Goal: Task Accomplishment & Management: Use online tool/utility

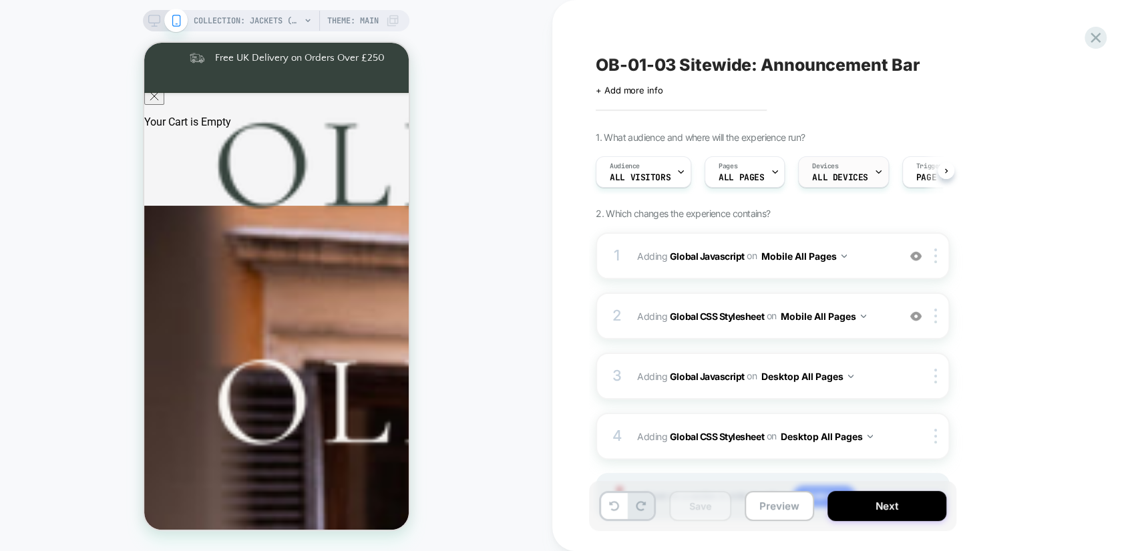
scroll to position [68, 0]
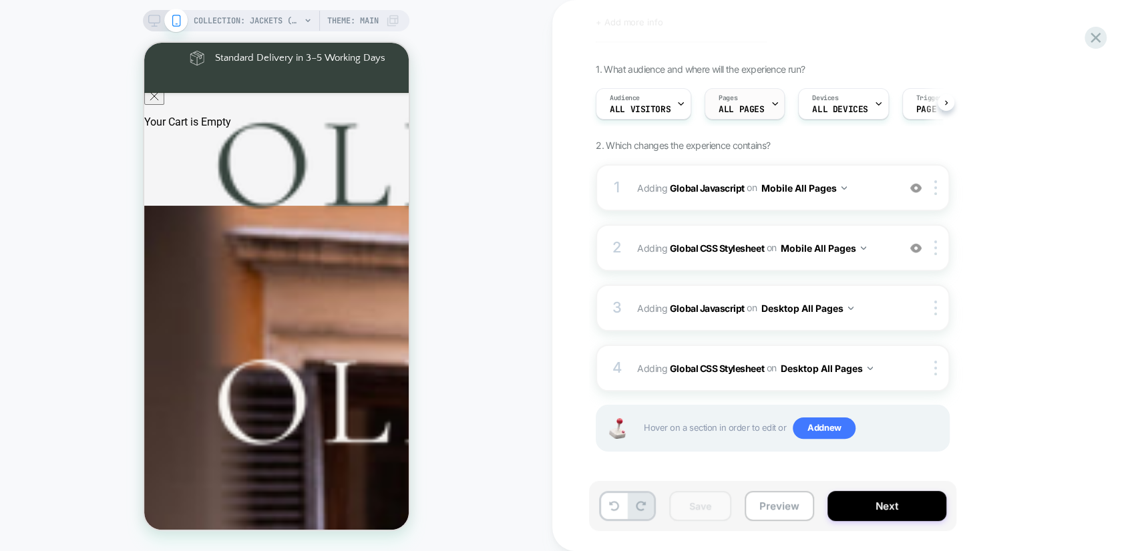
click at [771, 106] on icon at bounding box center [775, 103] width 9 height 9
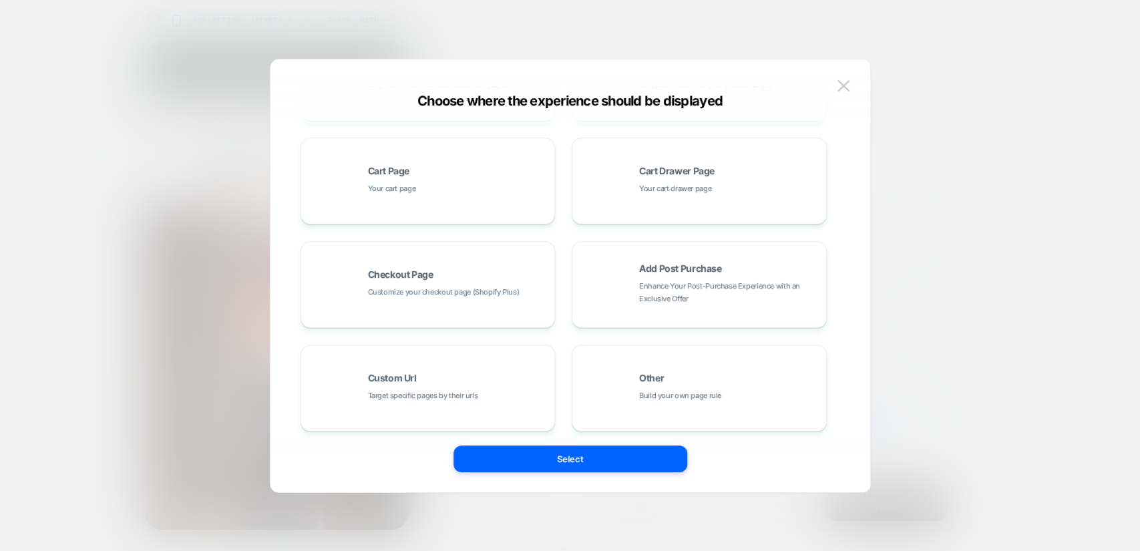
scroll to position [201, 0]
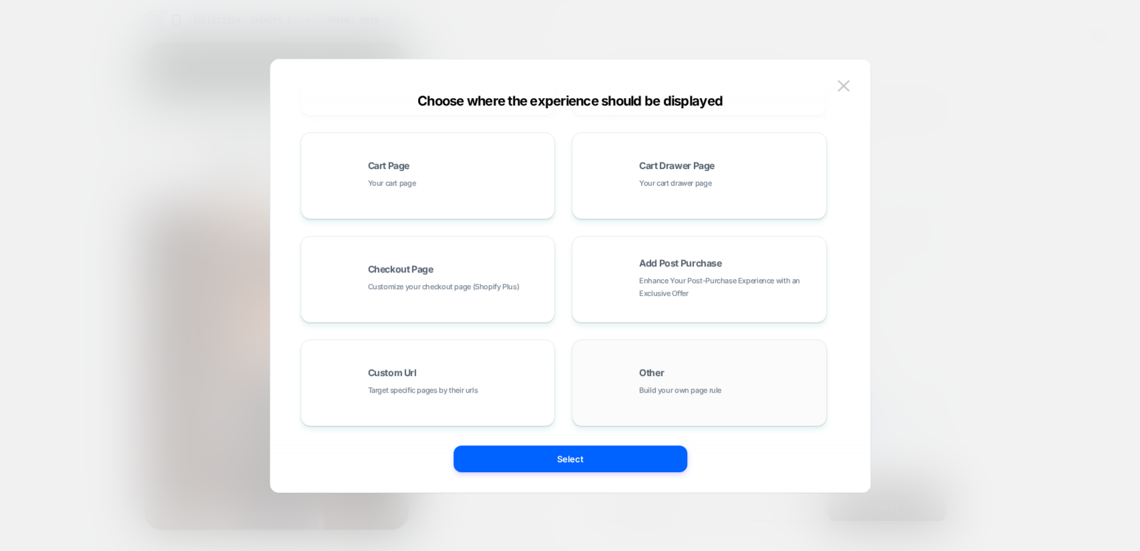
click at [686, 366] on div "Other Build your own page rule" at bounding box center [699, 382] width 240 height 73
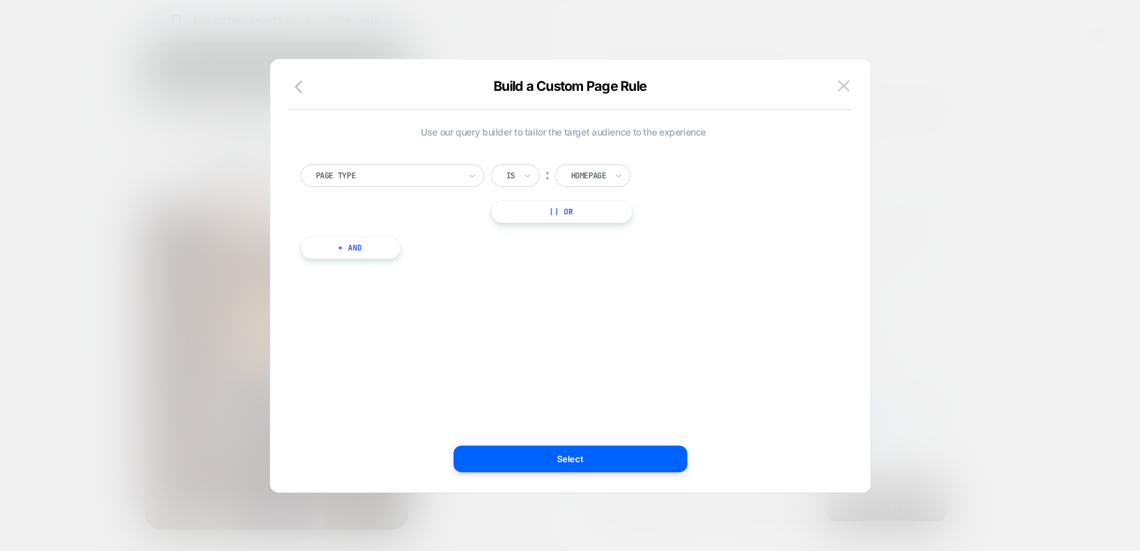
scroll to position [0, 0]
click at [578, 175] on div at bounding box center [587, 176] width 35 height 12
click at [724, 178] on div "Page Type Is ︰ option Homepage focused, 1 of 5. 5 results available. Use Up and…" at bounding box center [563, 193] width 526 height 59
click at [303, 86] on icon "button" at bounding box center [302, 87] width 16 height 16
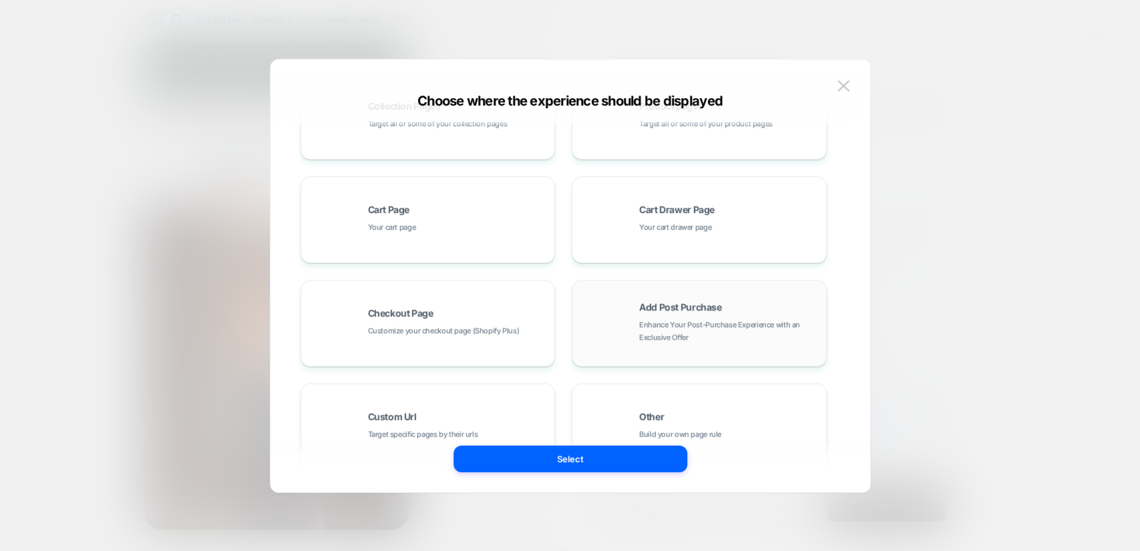
scroll to position [201, 0]
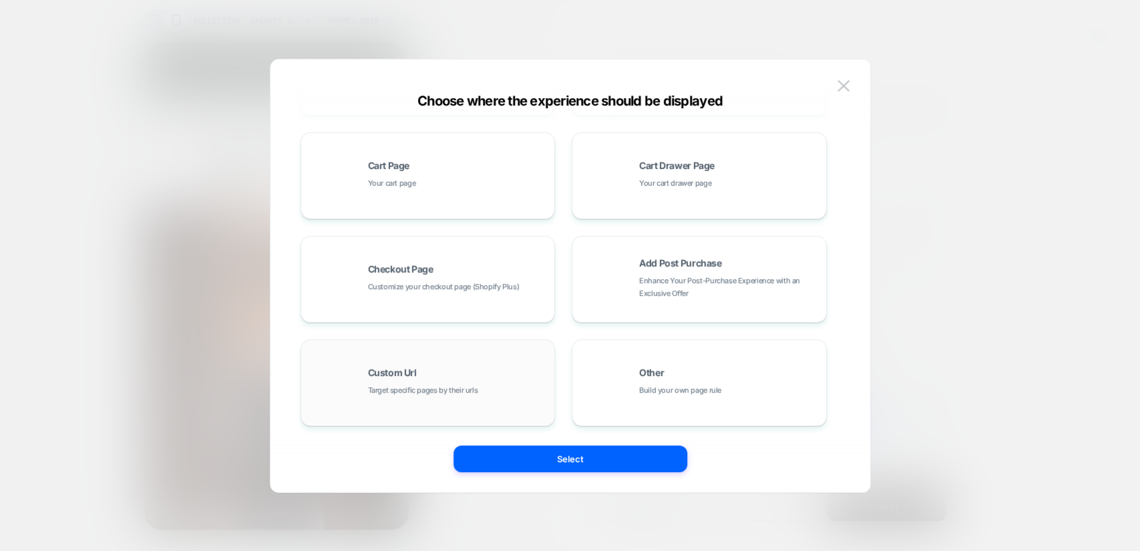
click at [457, 372] on div "Custom Url Target specific pages by their urls" at bounding box center [458, 382] width 180 height 29
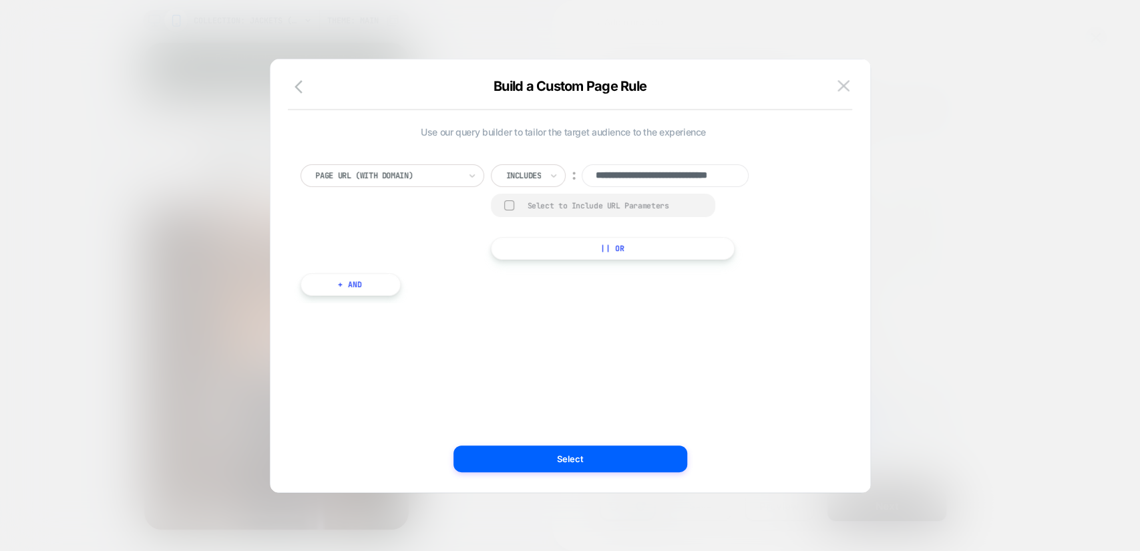
scroll to position [0, 46]
click at [550, 178] on icon at bounding box center [553, 175] width 9 height 13
click at [557, 278] on div "Not includes" at bounding box center [546, 275] width 87 height 21
click at [671, 176] on input "**********" at bounding box center [683, 175] width 167 height 23
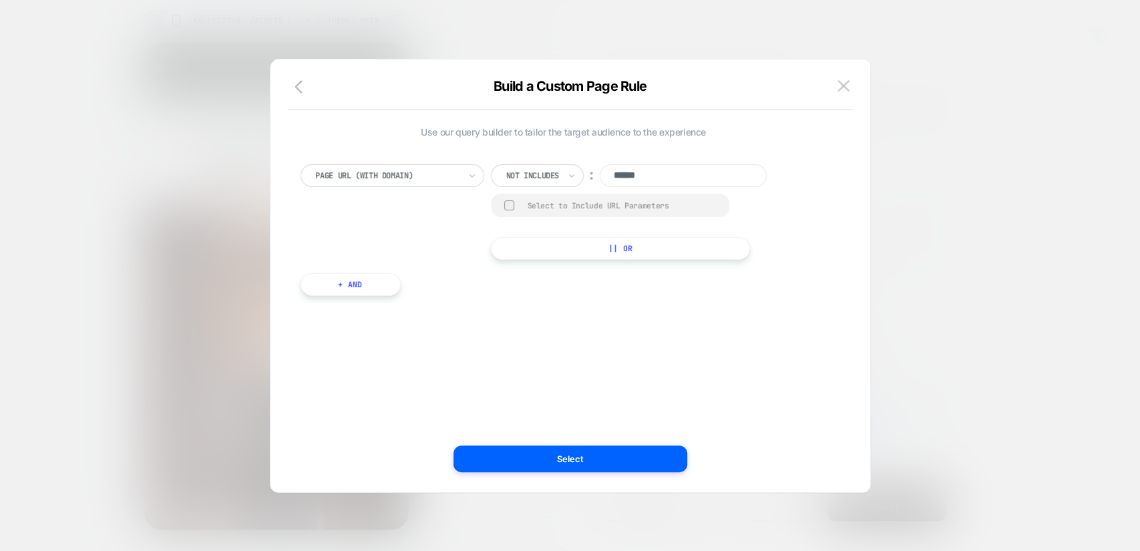
type input "******"
click at [443, 173] on div at bounding box center [388, 176] width 144 height 12
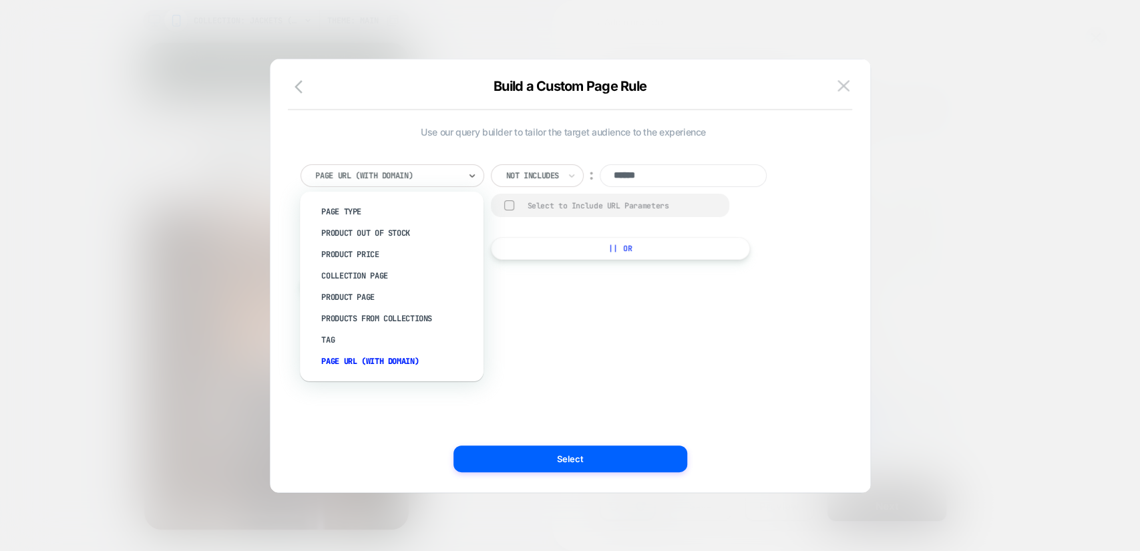
click at [443, 173] on div at bounding box center [388, 176] width 144 height 12
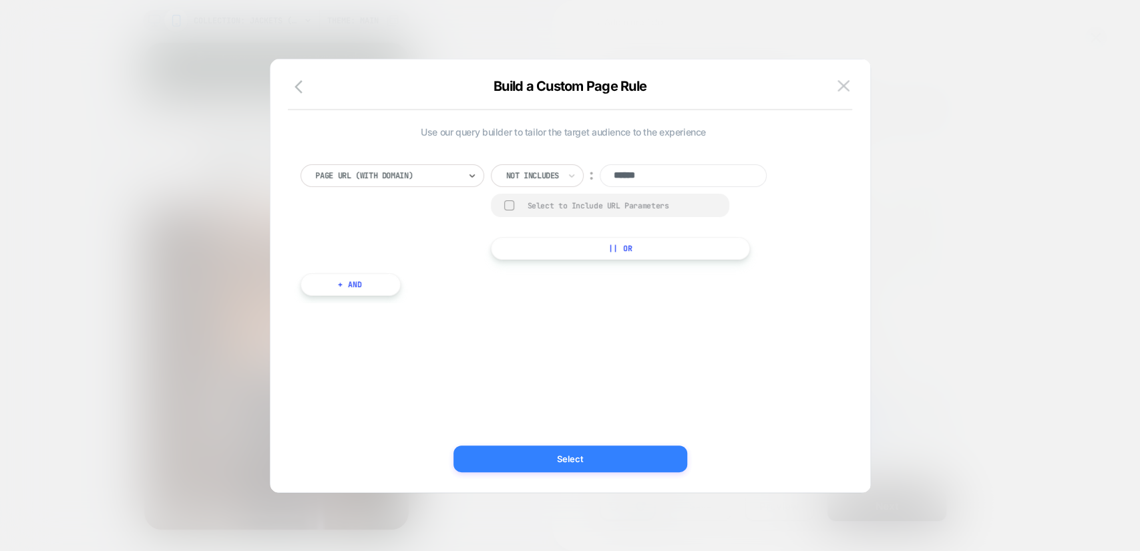
click at [614, 456] on button "Select" at bounding box center [570, 458] width 234 height 27
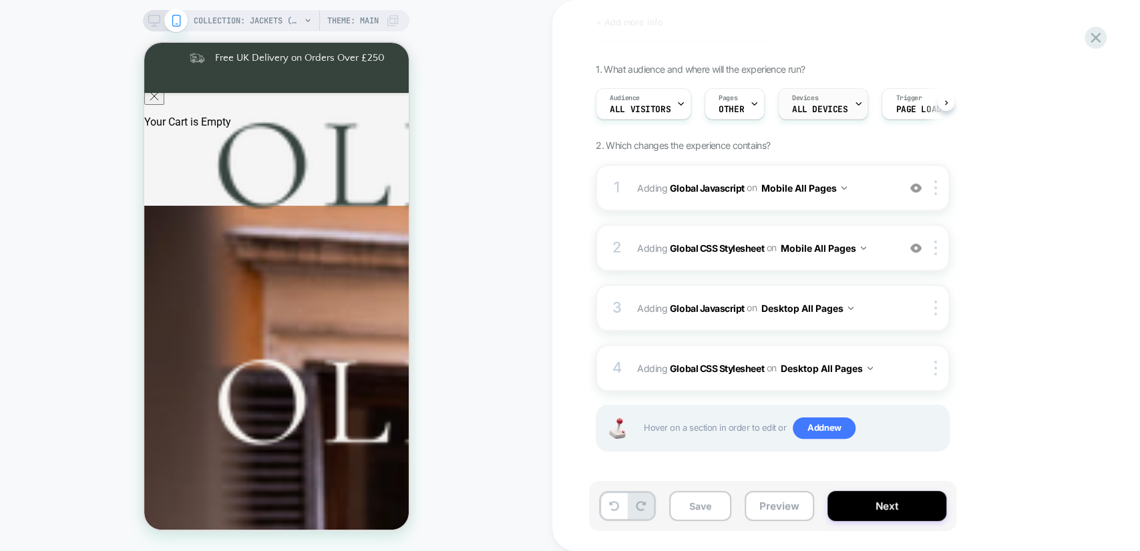
click at [817, 106] on span "ALL DEVICES" at bounding box center [819, 109] width 55 height 9
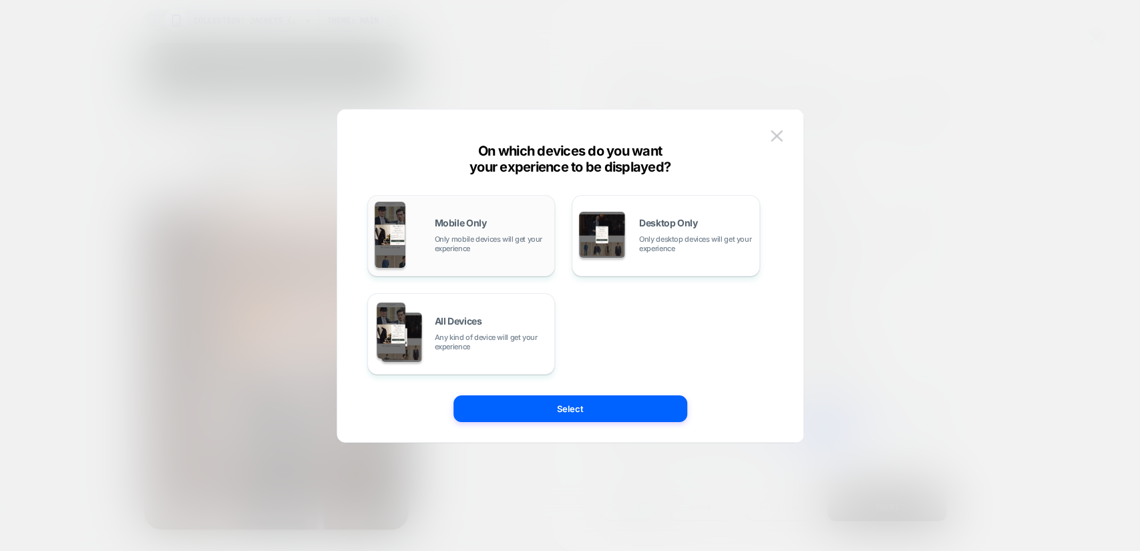
click at [494, 234] on span "Only mobile devices will get your experience" at bounding box center [492, 243] width 114 height 19
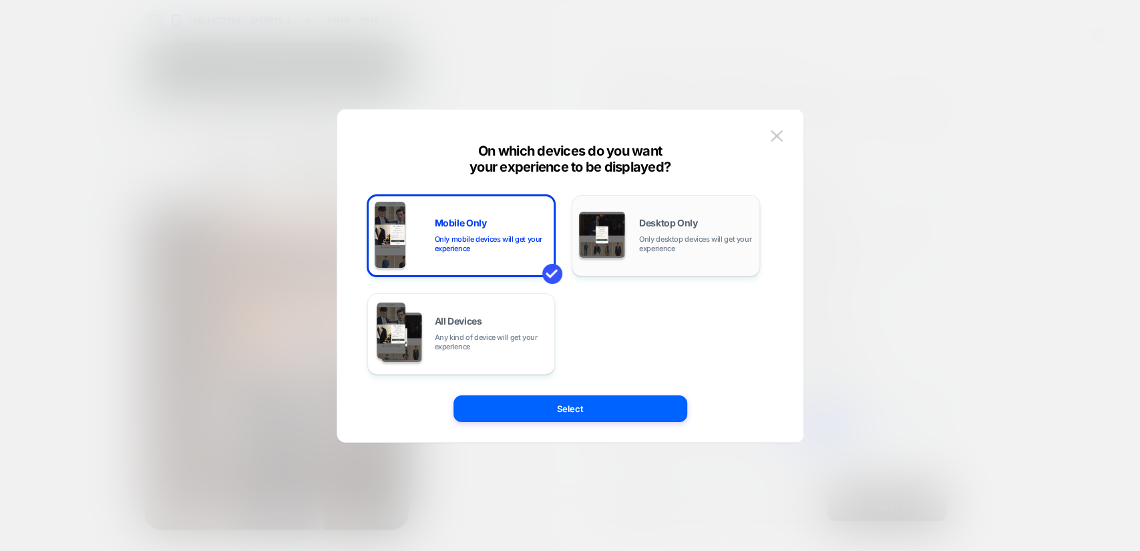
click at [632, 242] on div "Desktop Only Only desktop devices will get your experience" at bounding box center [666, 236] width 174 height 68
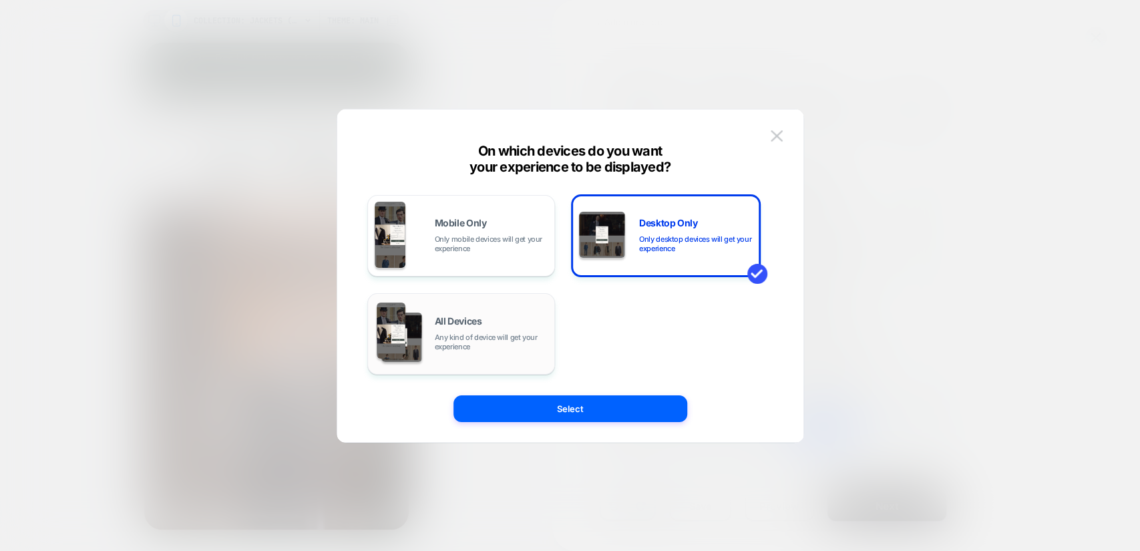
click at [545, 293] on div "All Devices Any kind of device will get your experience" at bounding box center [461, 333] width 188 height 81
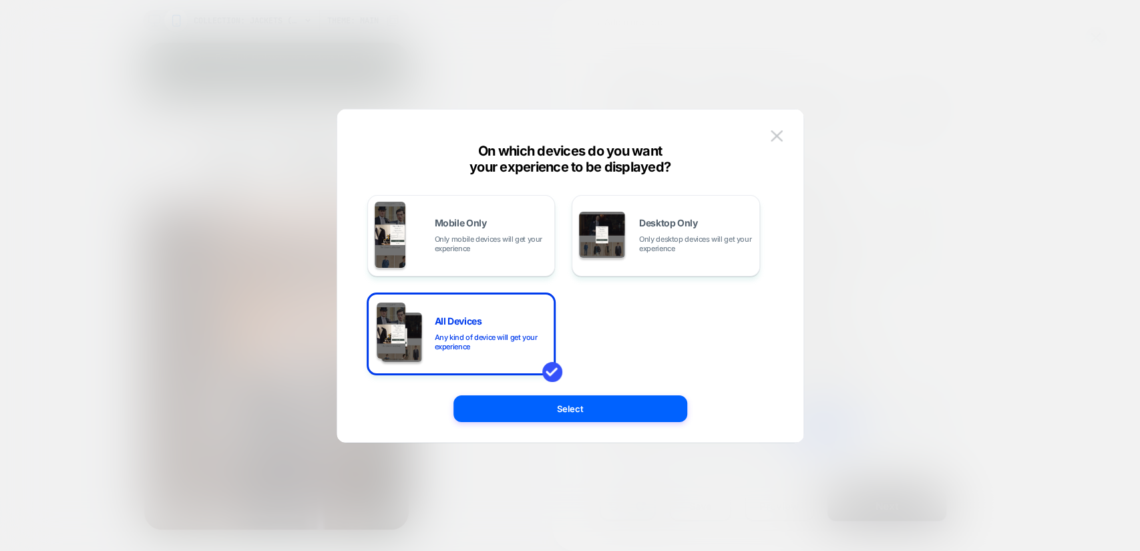
click at [769, 130] on button at bounding box center [777, 136] width 20 height 20
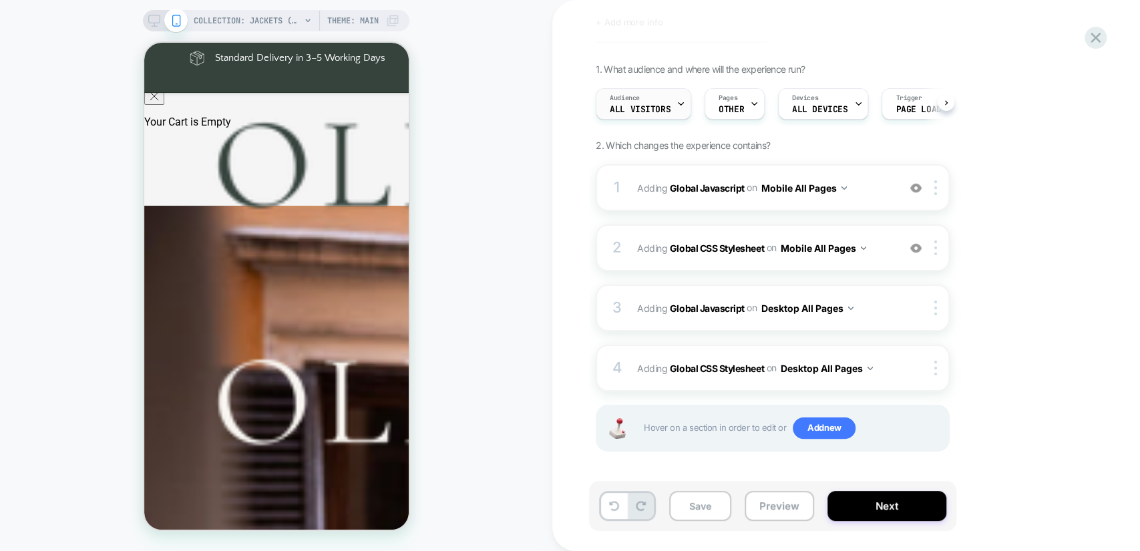
click at [667, 106] on span "All Visitors" at bounding box center [640, 109] width 61 height 9
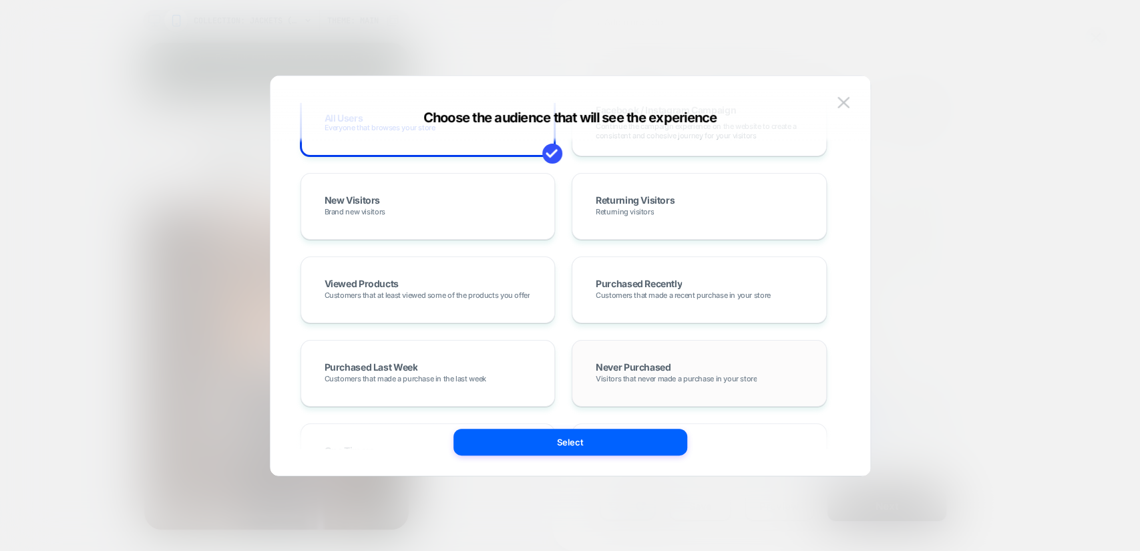
scroll to position [90, 0]
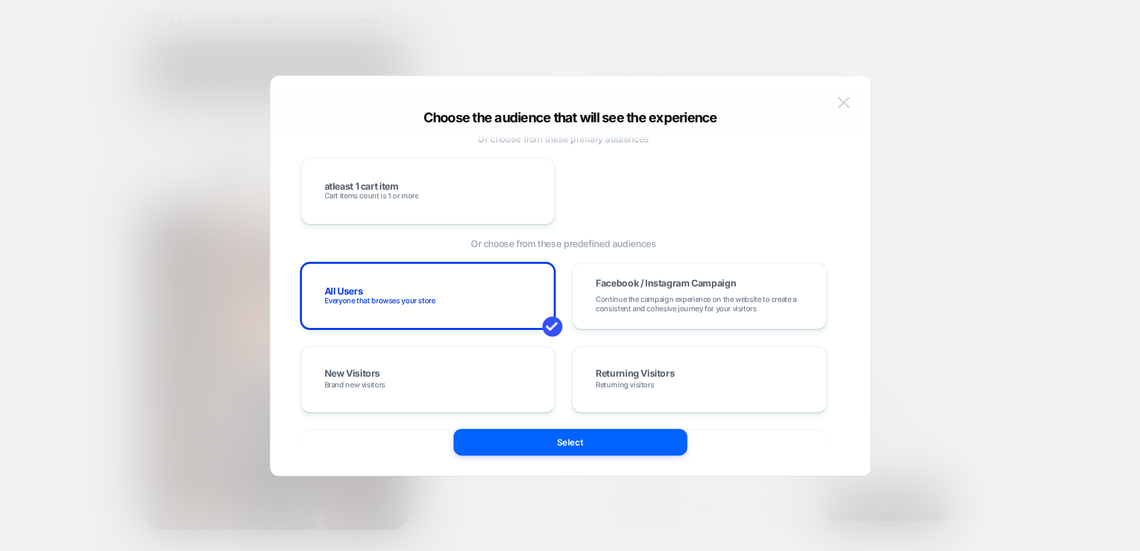
click at [843, 99] on img at bounding box center [843, 102] width 12 height 11
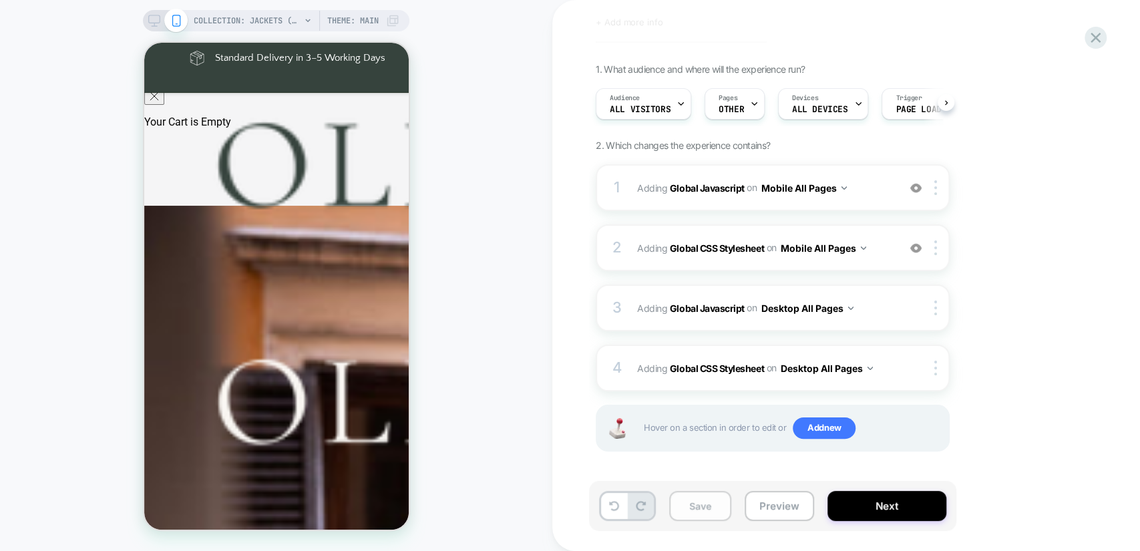
click at [715, 506] on button "Save" at bounding box center [700, 506] width 62 height 30
click at [889, 505] on button "Next" at bounding box center [886, 506] width 119 height 30
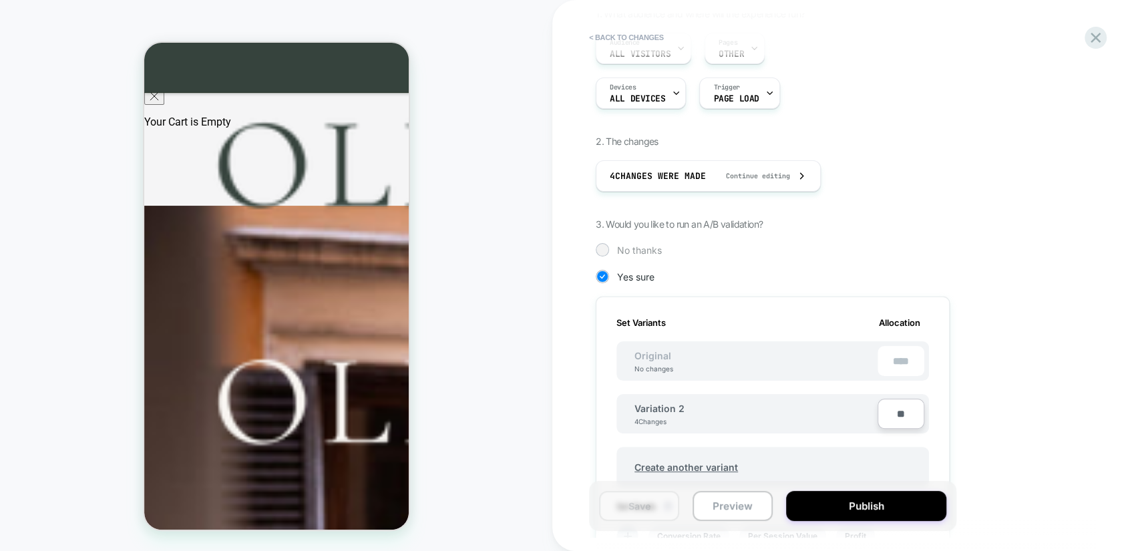
scroll to position [173, 0]
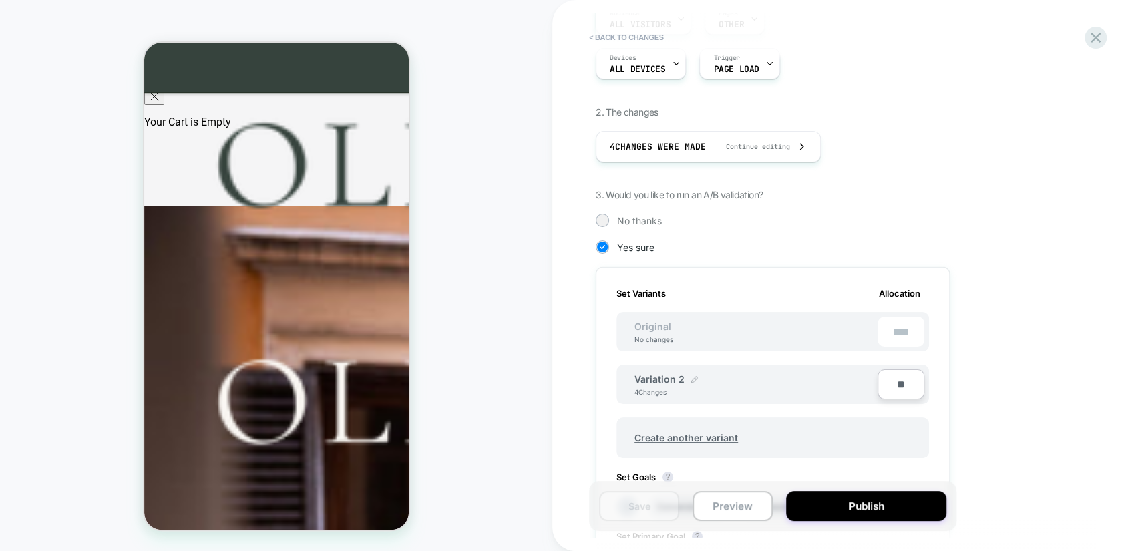
click at [691, 376] on img at bounding box center [694, 379] width 7 height 7
click at [698, 381] on input "**********" at bounding box center [682, 386] width 97 height 26
type input "*********"
click at [769, 385] on button "Save" at bounding box center [780, 386] width 44 height 20
drag, startPoint x: 902, startPoint y: 389, endPoint x: 939, endPoint y: 377, distance: 38.4
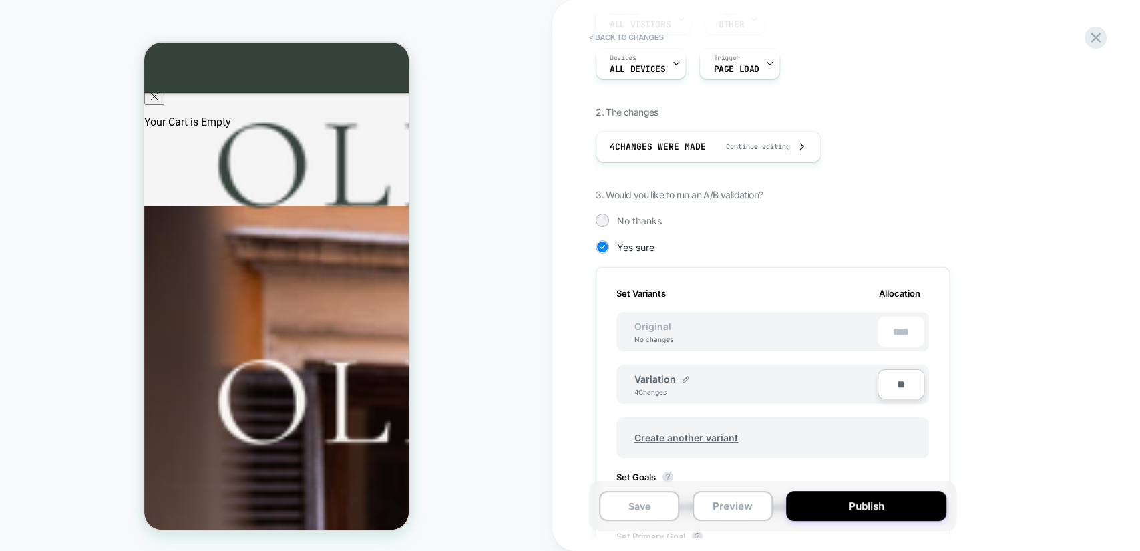
click at [902, 388] on input "**" at bounding box center [900, 384] width 47 height 30
type input "***"
type input "**"
type input "***"
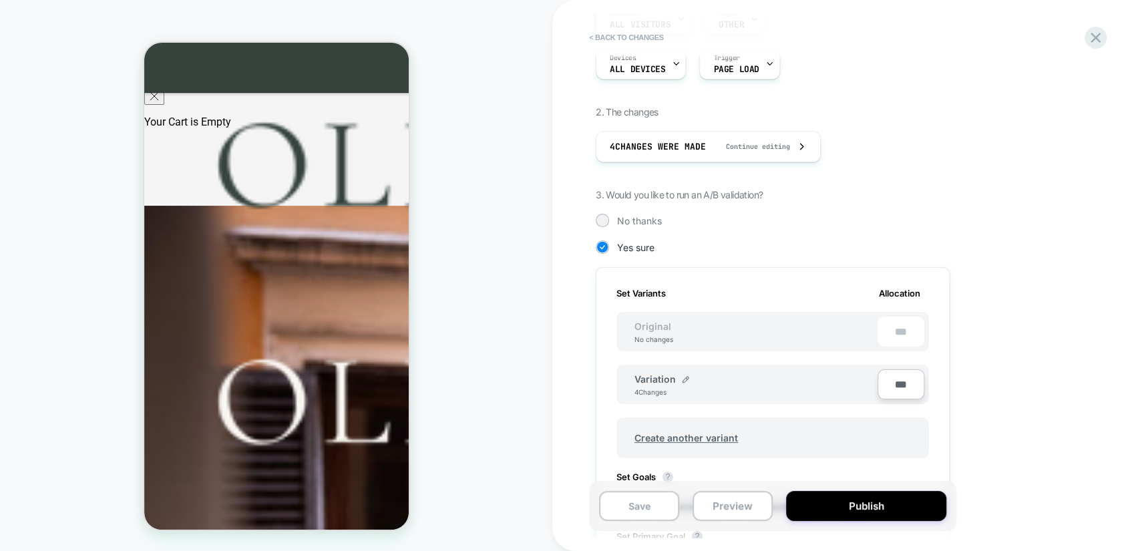
click at [1016, 352] on div "1. What audience and where will the experience run? Audience All Visitors Pages…" at bounding box center [839, 361] width 487 height 764
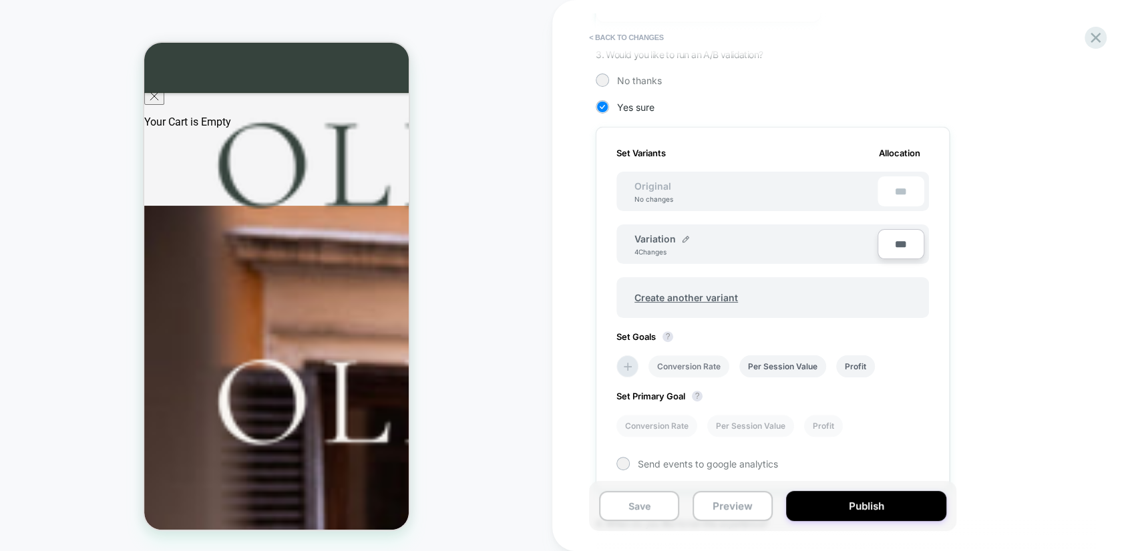
scroll to position [346, 0]
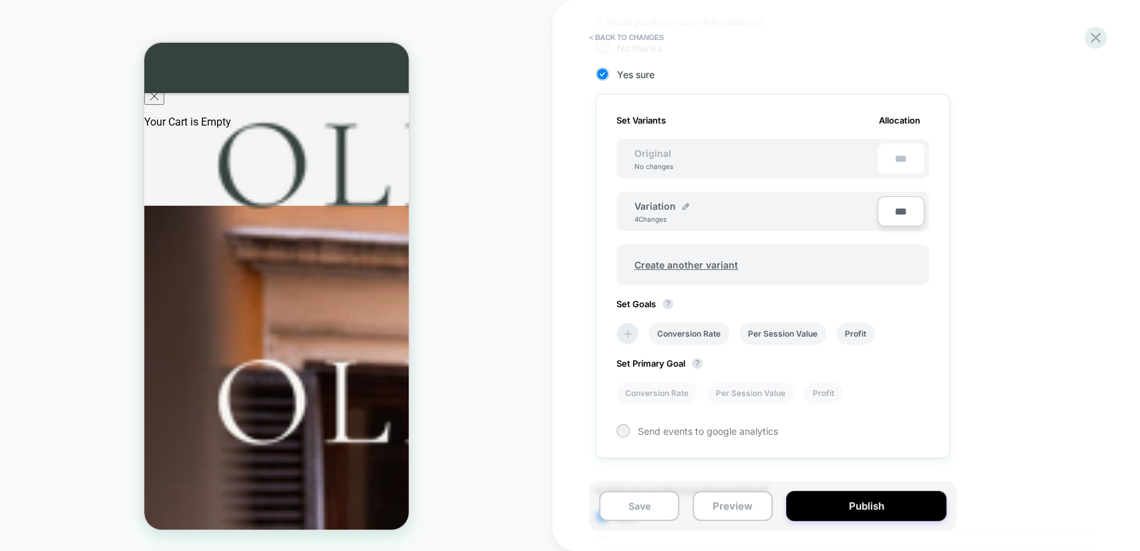
click at [632, 338] on icon at bounding box center [627, 333] width 13 height 13
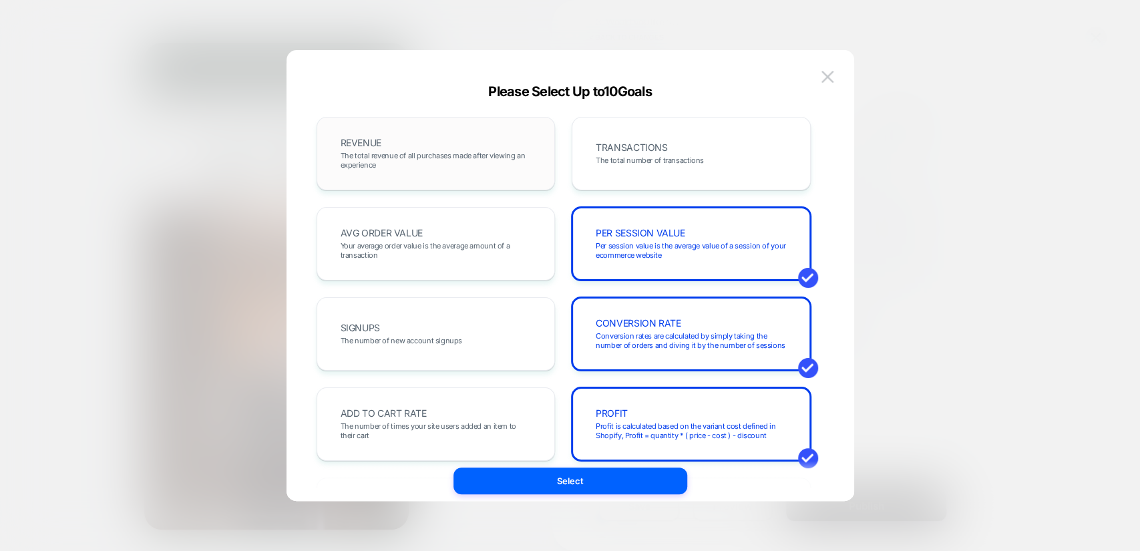
click at [504, 154] on span "The total revenue of all purchases made after viewing an experience" at bounding box center [436, 160] width 191 height 19
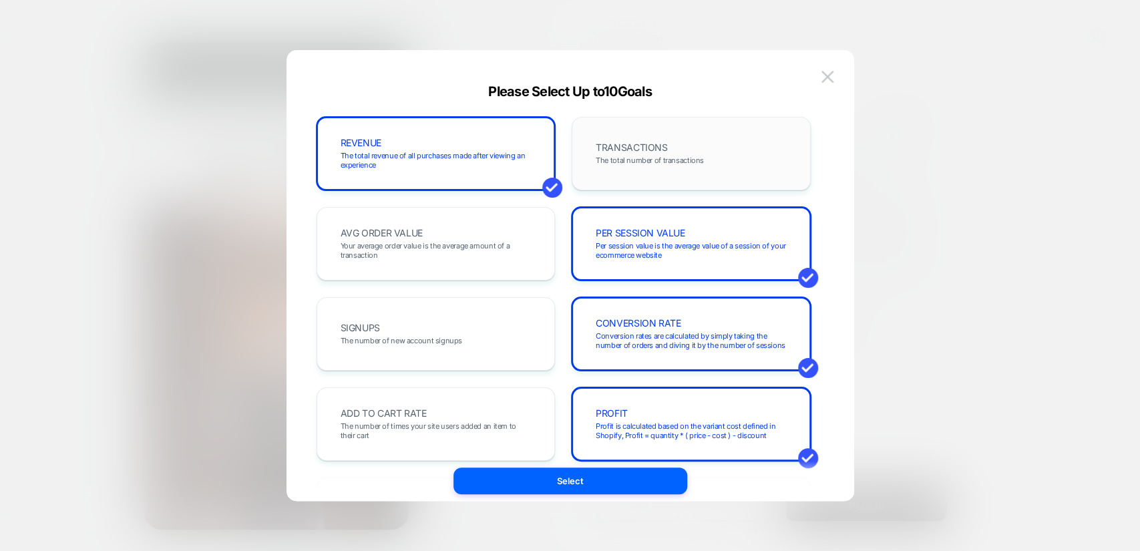
click at [668, 148] on div "TRANSACTIONS The total number of transactions" at bounding box center [691, 153] width 211 height 45
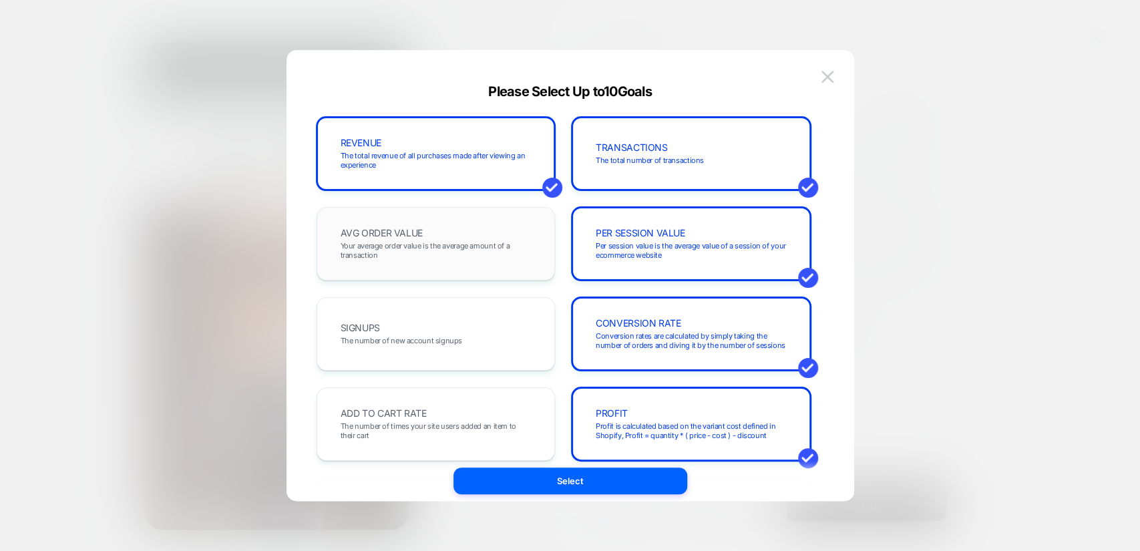
click at [498, 244] on span "Your average order value is the average amount of a transaction" at bounding box center [436, 250] width 191 height 19
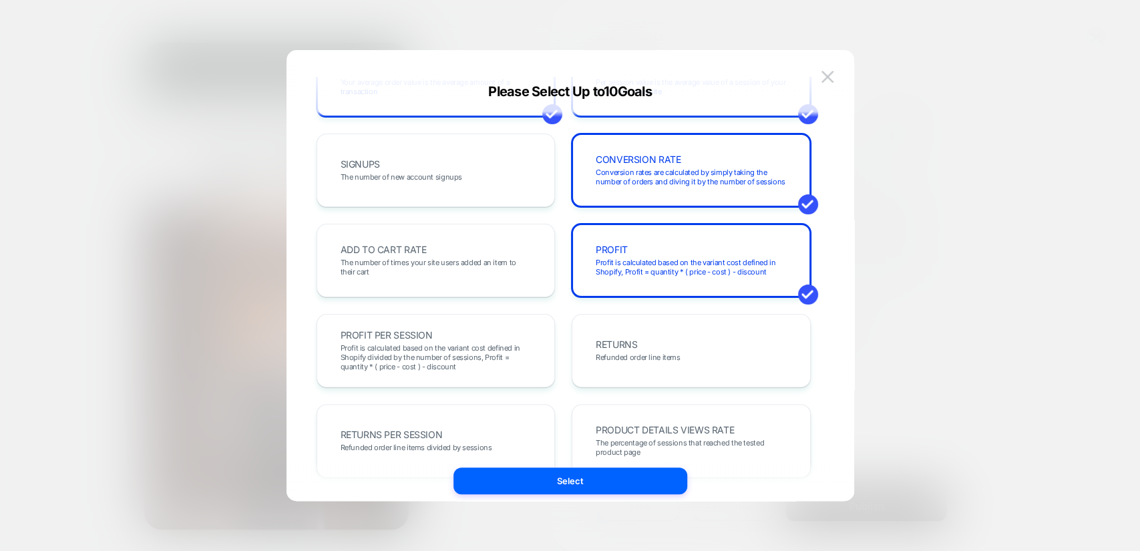
scroll to position [173, 0]
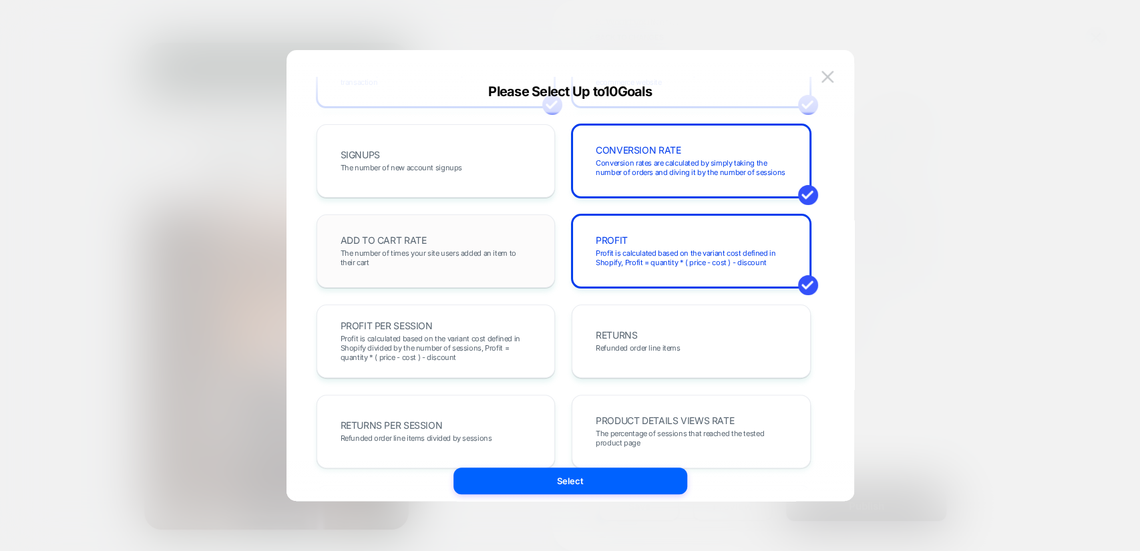
click at [411, 248] on span "The number of times your site users added an item to their cart" at bounding box center [436, 257] width 191 height 19
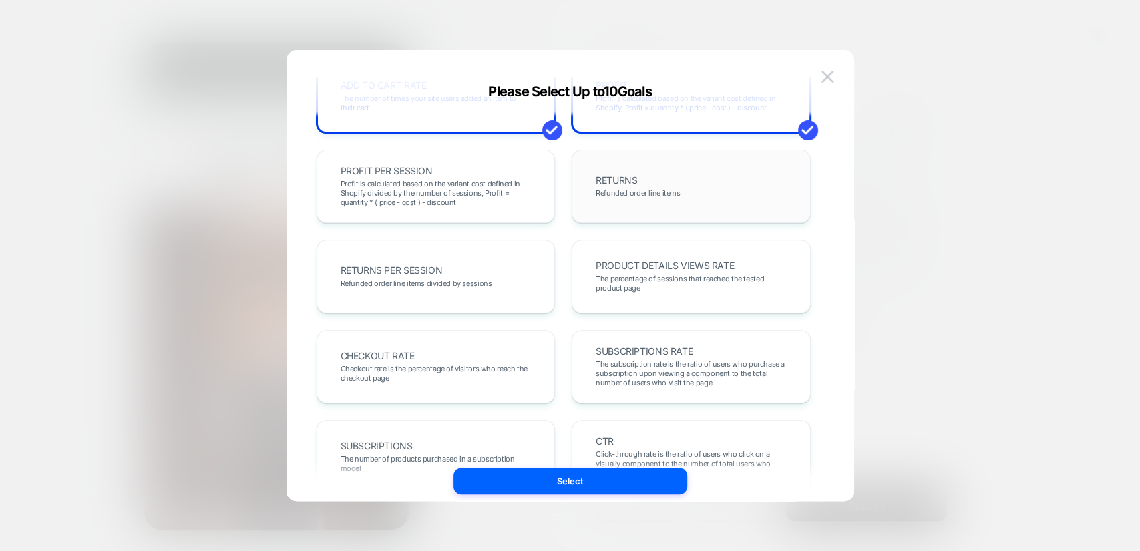
scroll to position [346, 0]
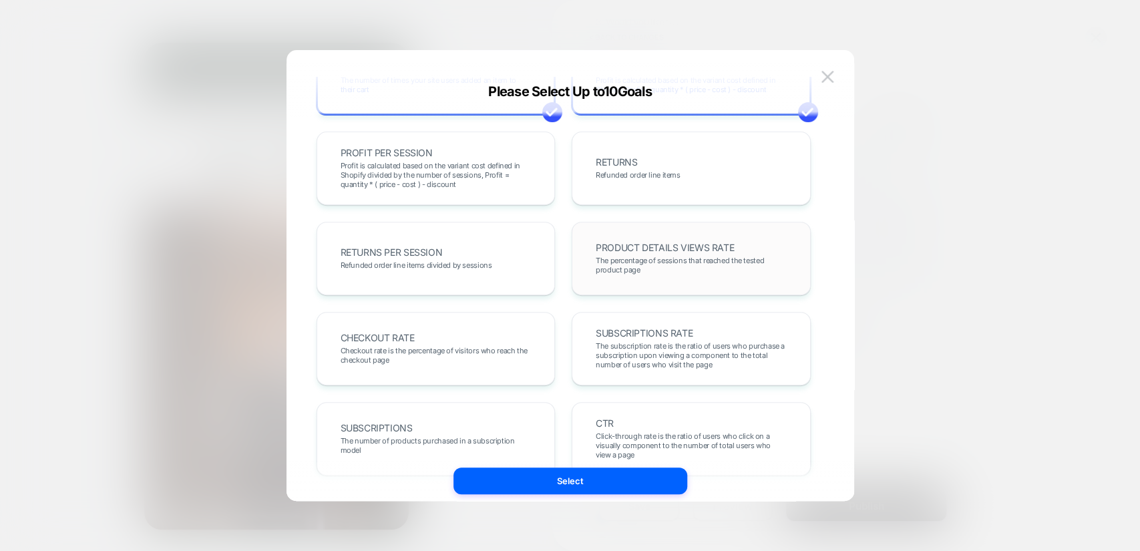
click at [670, 271] on span "The percentage of sessions that reached the tested product page" at bounding box center [691, 265] width 191 height 19
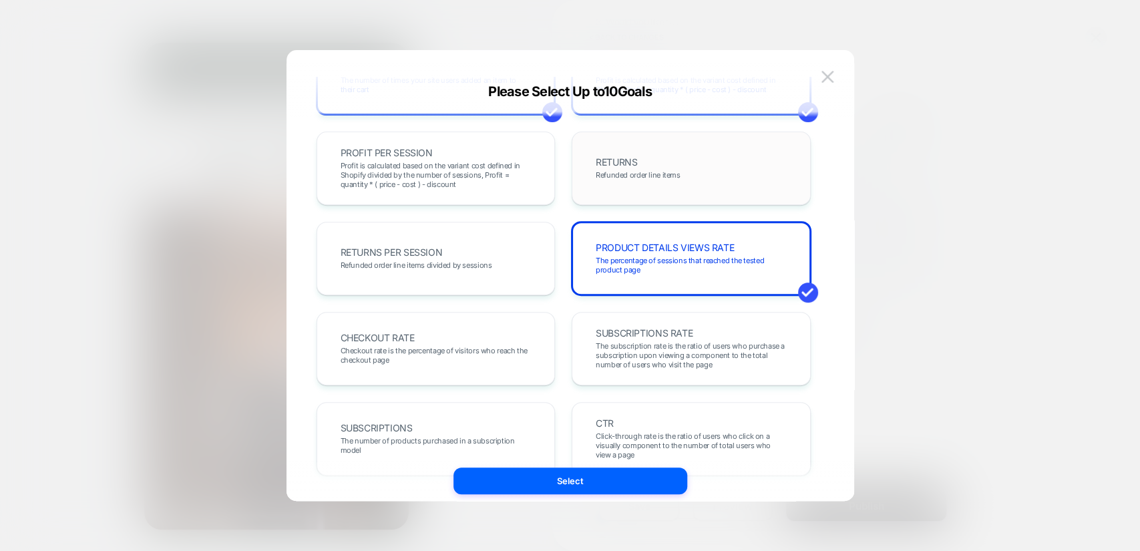
scroll to position [464, 0]
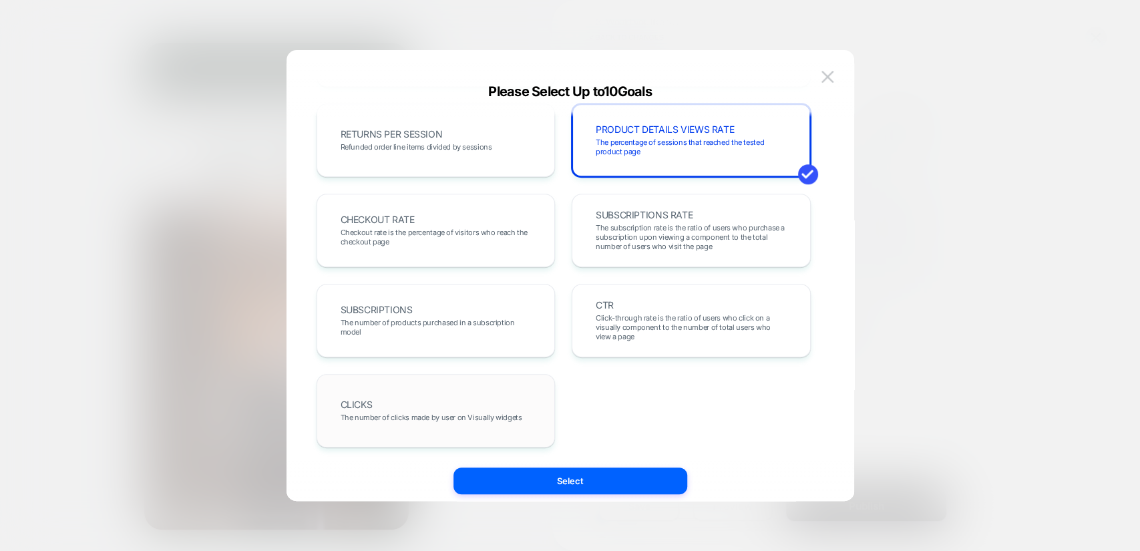
click at [449, 401] on div "CLICKS The number of clicks made by user on Visually widgets" at bounding box center [436, 410] width 211 height 45
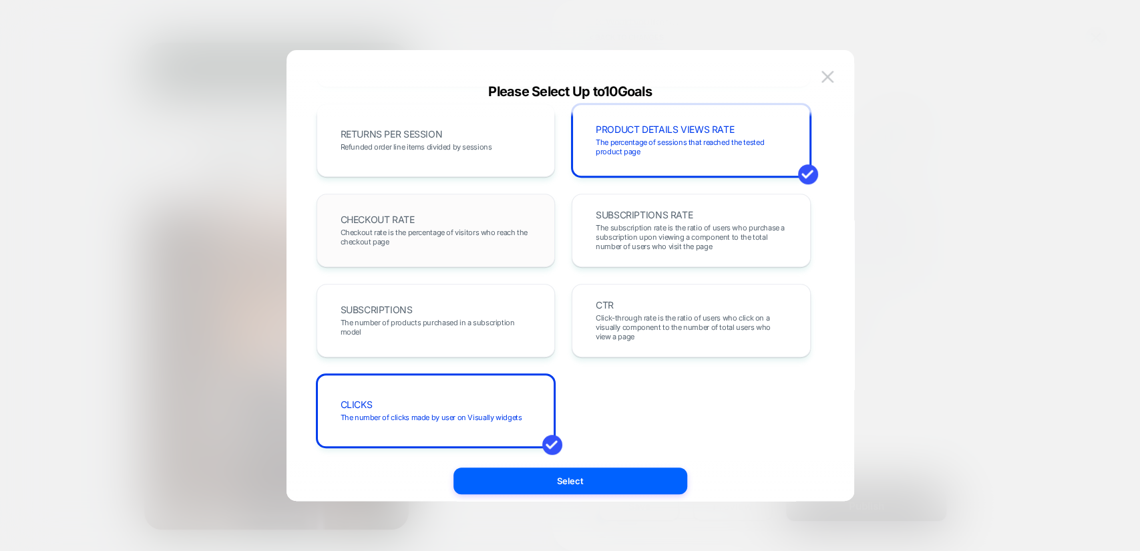
click at [484, 252] on div "CHECKOUT RATE Checkout rate is the percentage of visitors who reach the checkou…" at bounding box center [436, 230] width 211 height 45
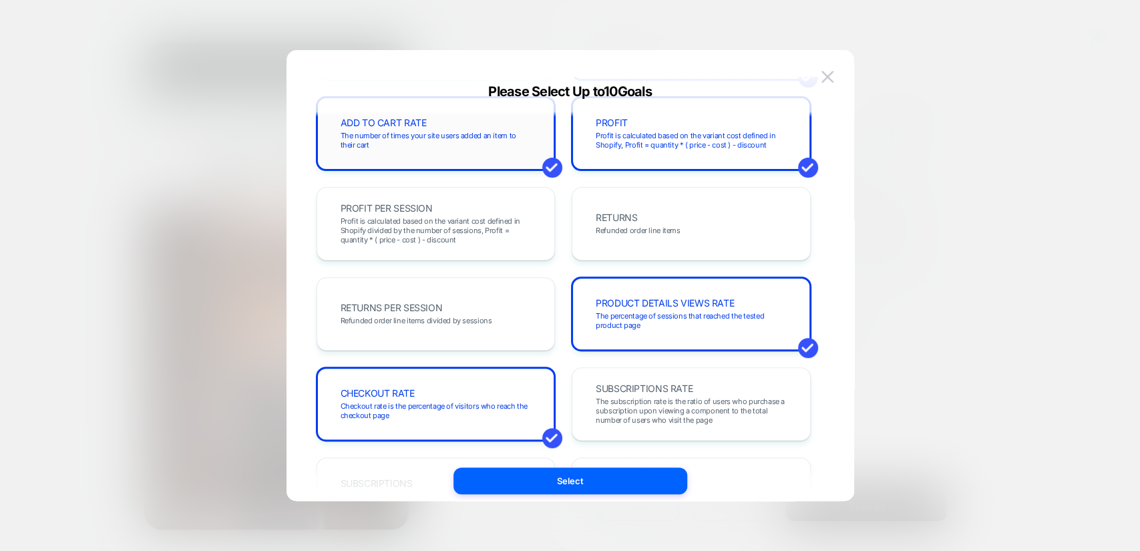
scroll to position [118, 0]
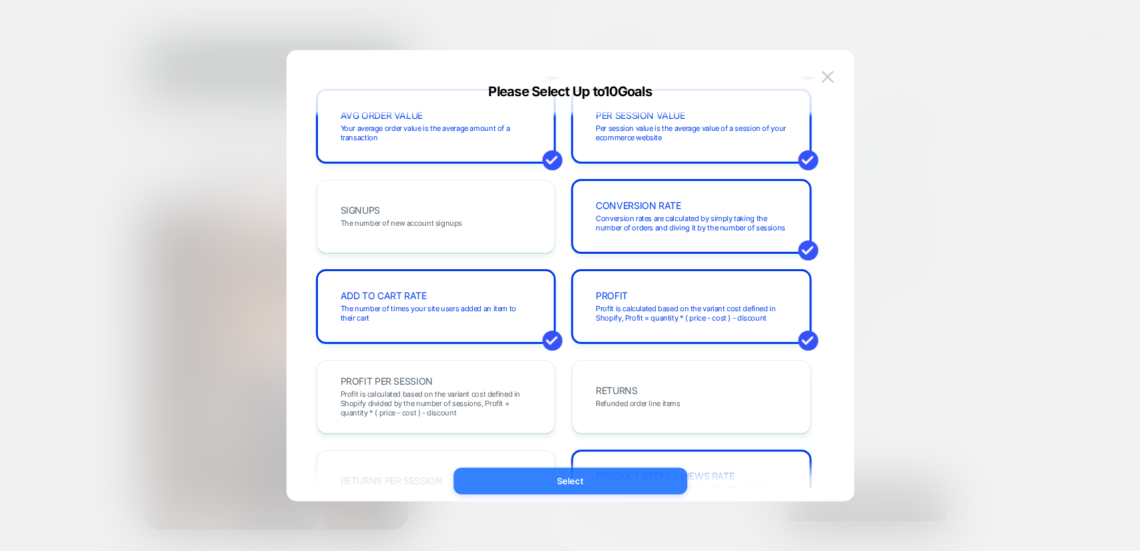
click at [656, 487] on button "Select" at bounding box center [570, 480] width 234 height 27
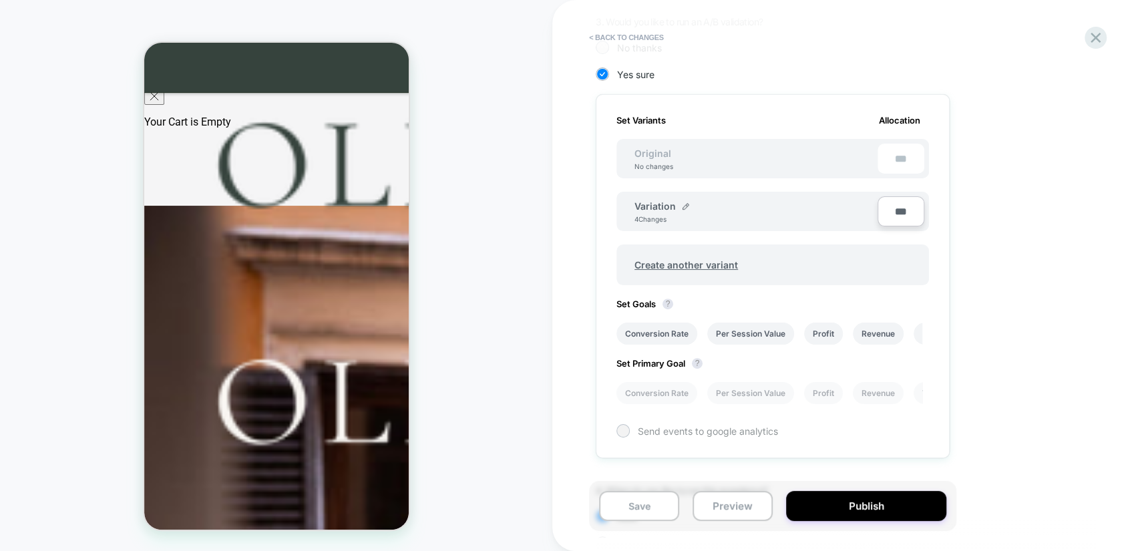
click at [636, 427] on div "Send events to google analytics" at bounding box center [772, 430] width 313 height 13
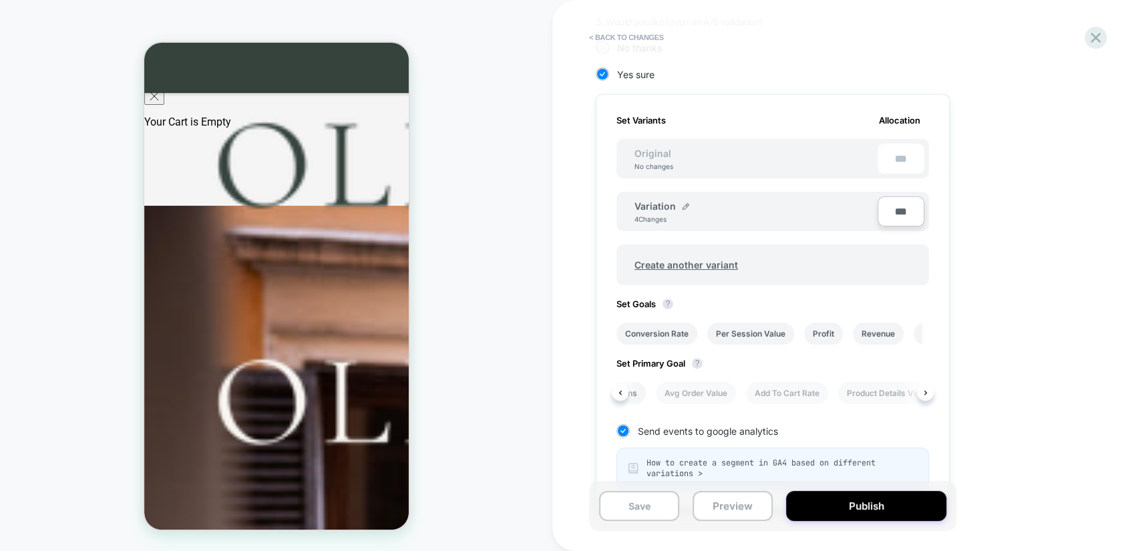
scroll to position [0, 346]
click at [801, 391] on li "Add To Cart Rate" at bounding box center [776, 393] width 82 height 22
click at [678, 392] on li "Conversion Rate" at bounding box center [656, 393] width 81 height 22
click at [674, 506] on button "Save" at bounding box center [639, 506] width 80 height 30
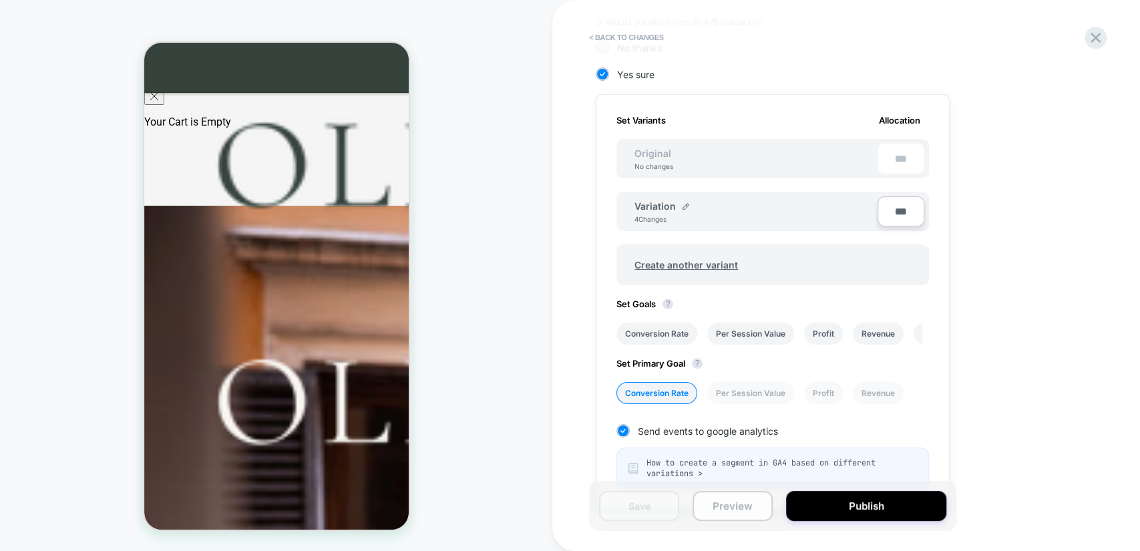
click at [750, 503] on button "Preview" at bounding box center [732, 506] width 80 height 30
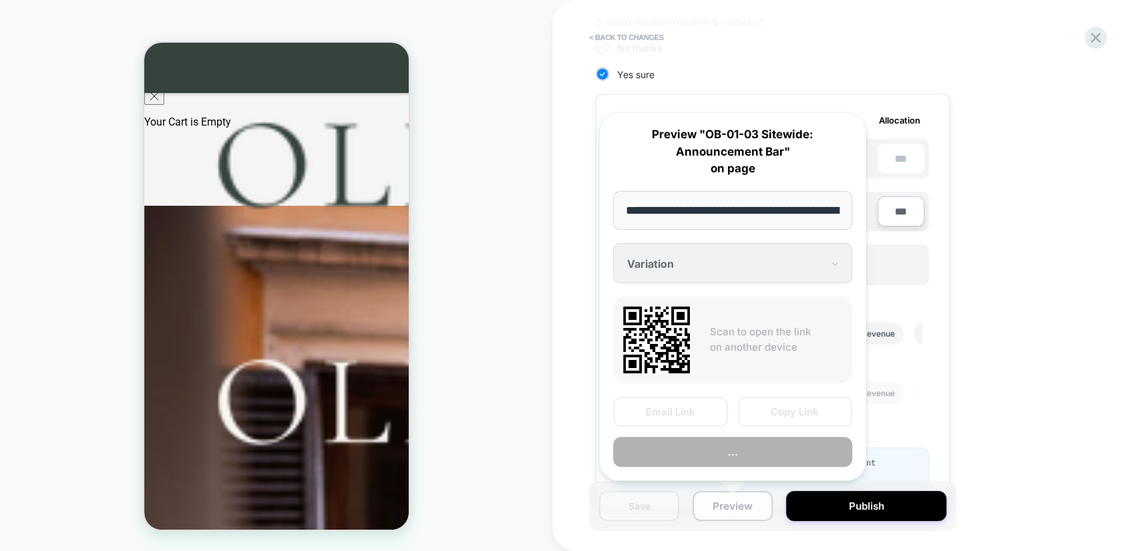
scroll to position [0, 186]
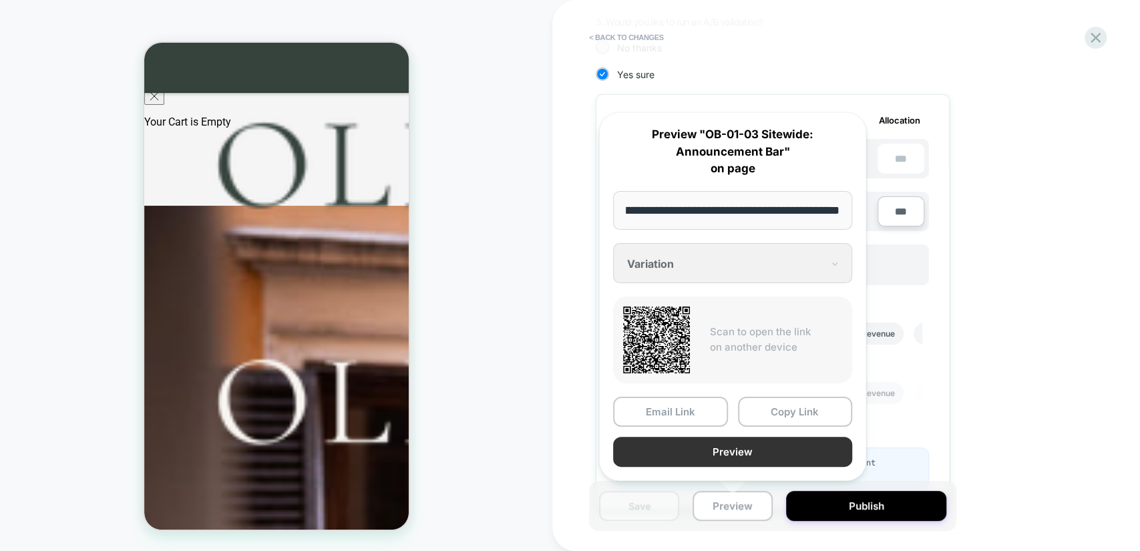
click at [723, 446] on button "Preview" at bounding box center [732, 452] width 239 height 30
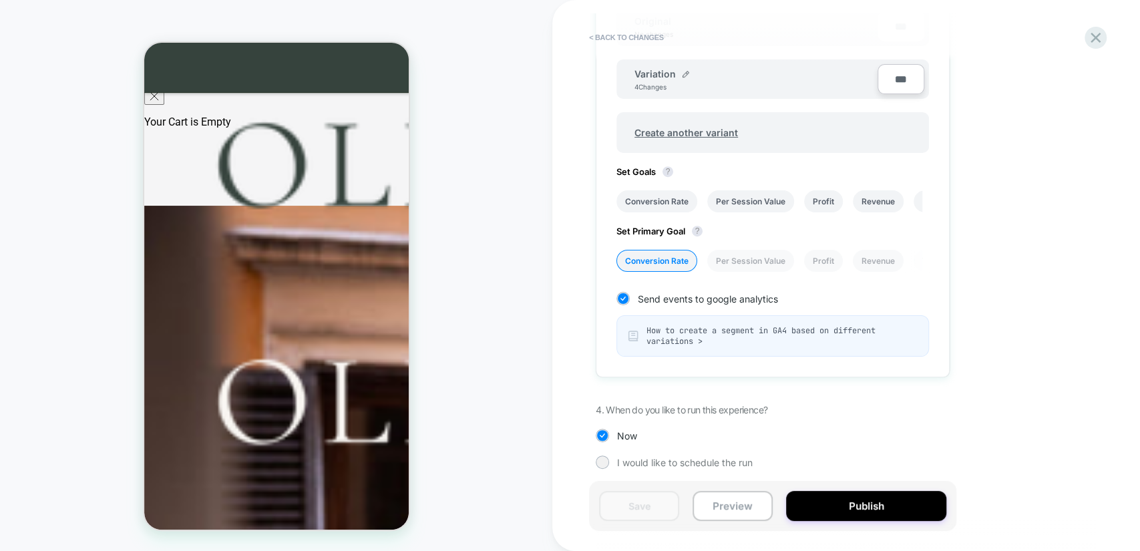
scroll to position [479, 0]
click at [861, 506] on button "Publish" at bounding box center [866, 506] width 160 height 30
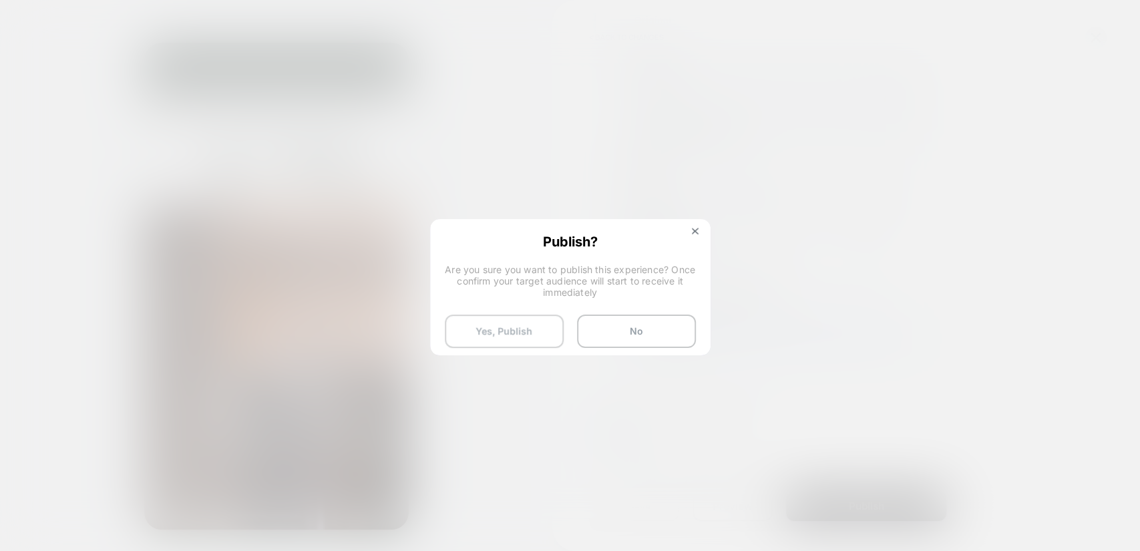
click at [539, 336] on button "Yes, Publish" at bounding box center [504, 331] width 119 height 33
